Goal: Task Accomplishment & Management: Use online tool/utility

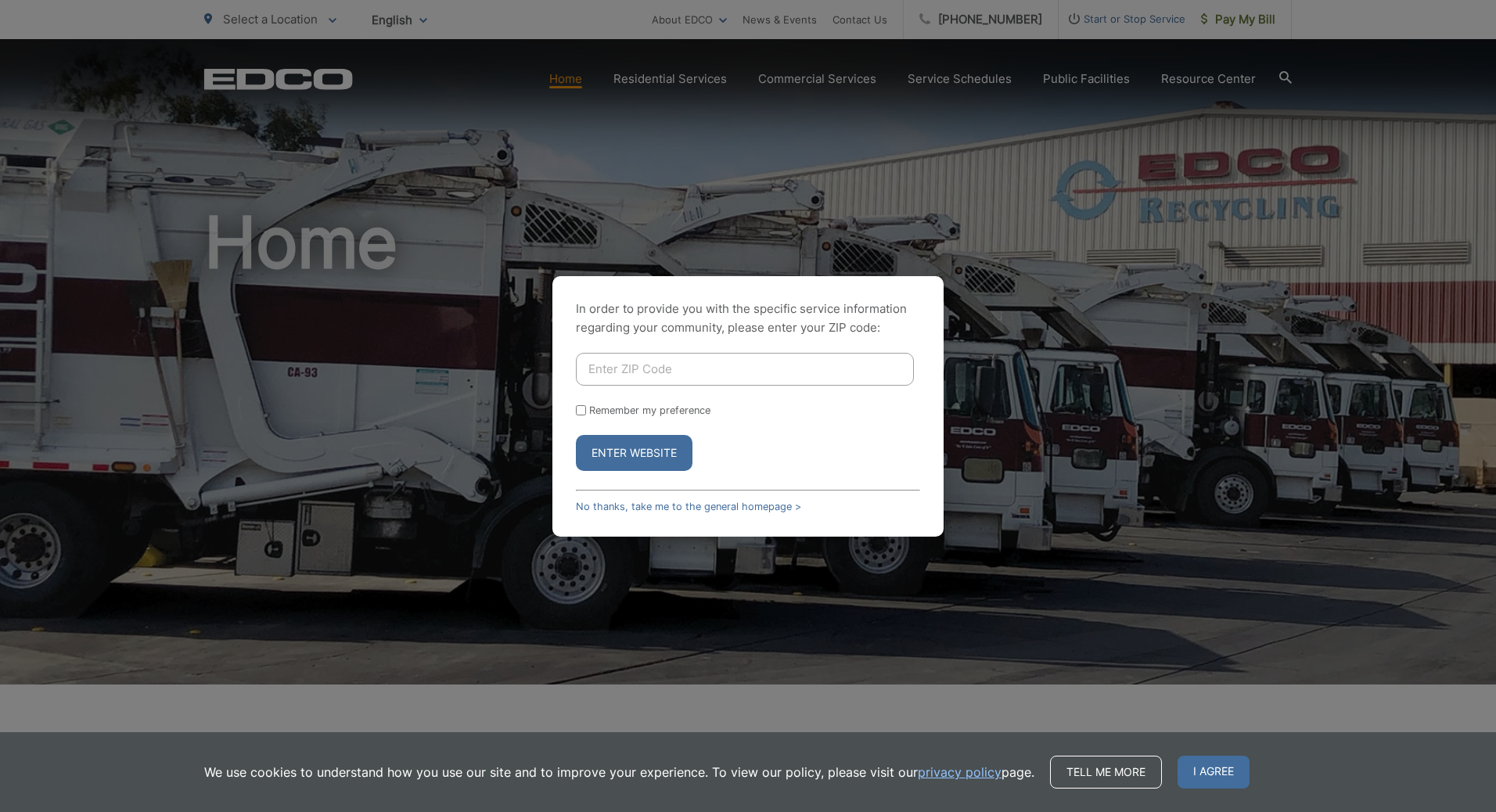
click at [684, 375] on input "Enter ZIP Code" at bounding box center [745, 369] width 338 height 33
type input "90275"
click at [576, 435] on button "Enter Website" at bounding box center [634, 453] width 117 height 36
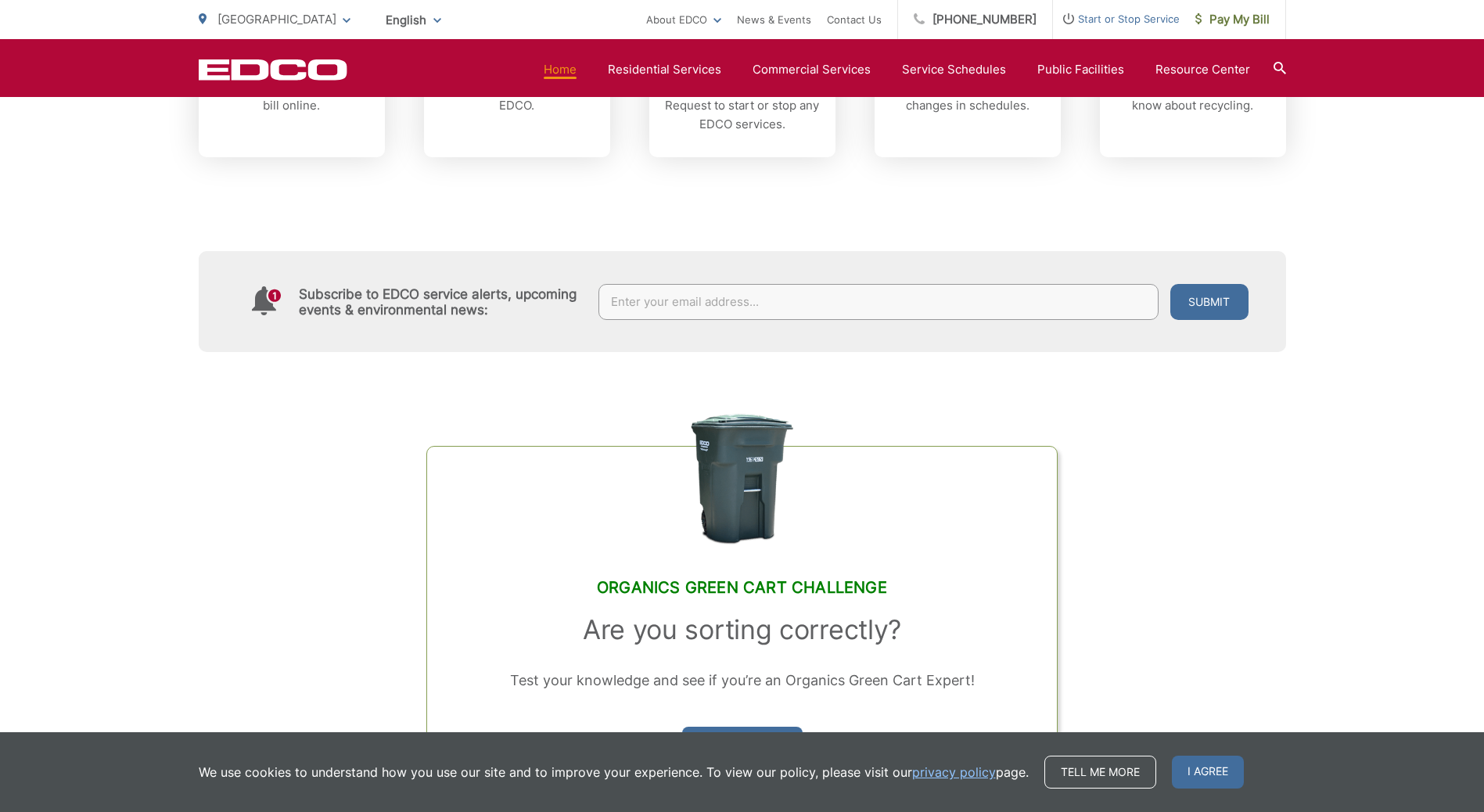
scroll to position [547, 0]
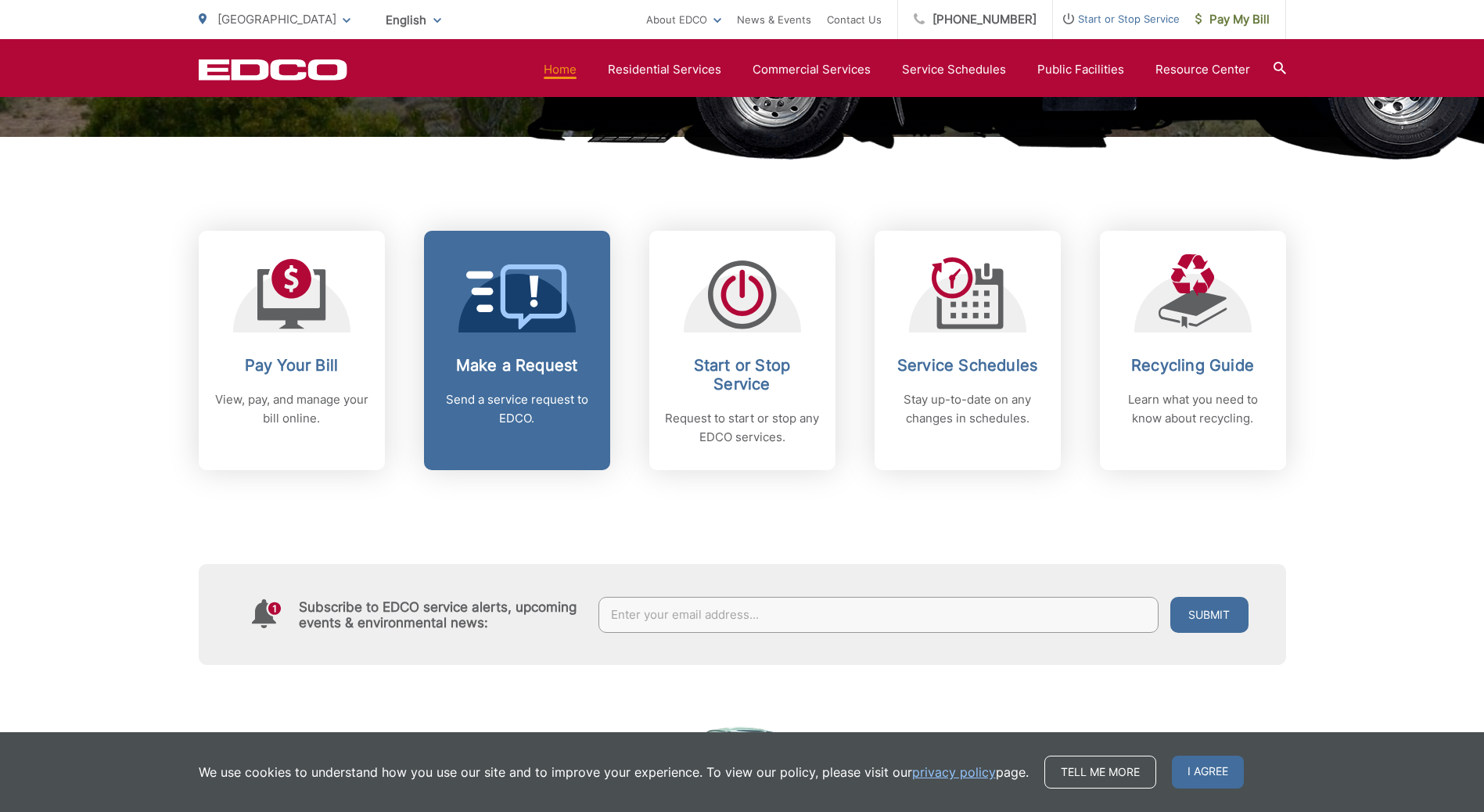
click at [532, 369] on h2 "Make a Request" at bounding box center [517, 366] width 155 height 19
